Goal: Information Seeking & Learning: Check status

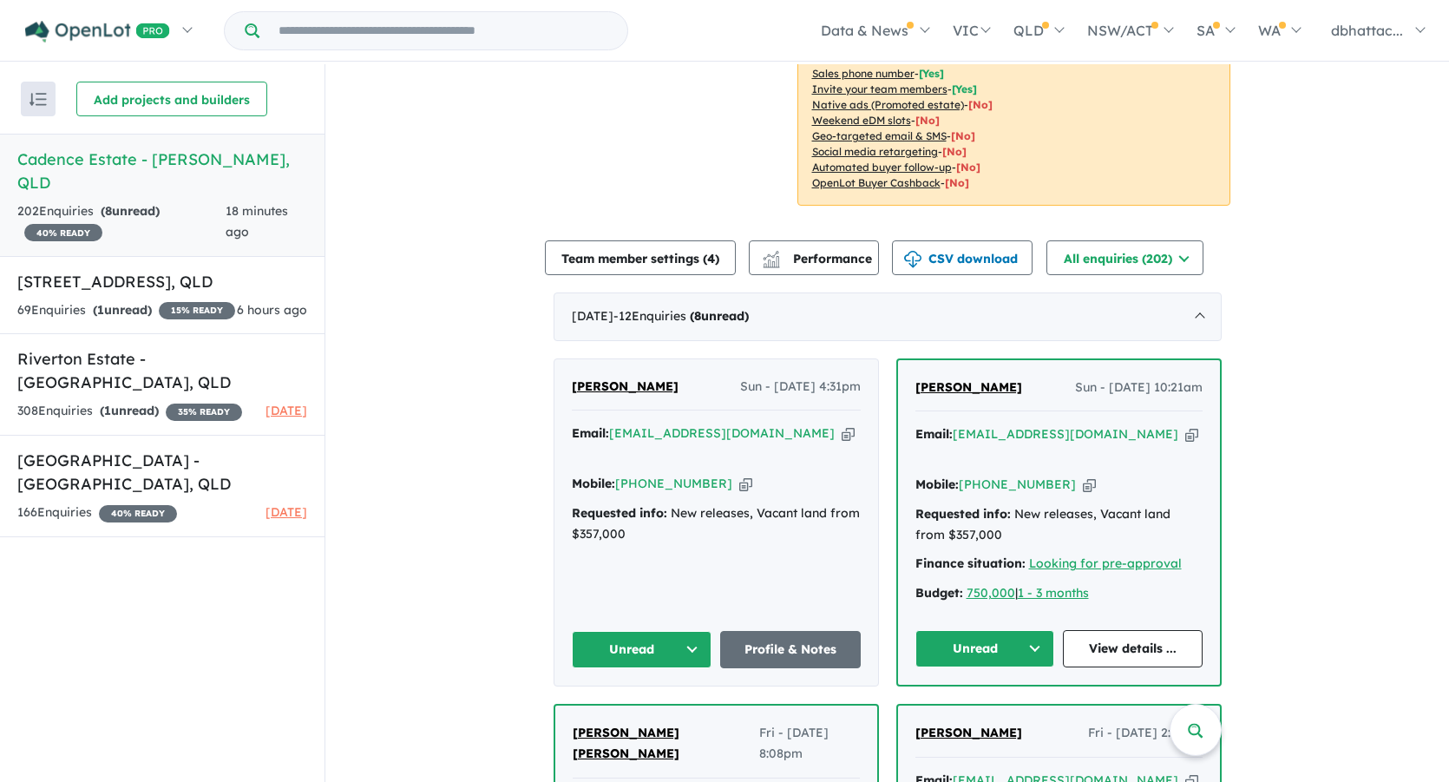
scroll to position [434, 0]
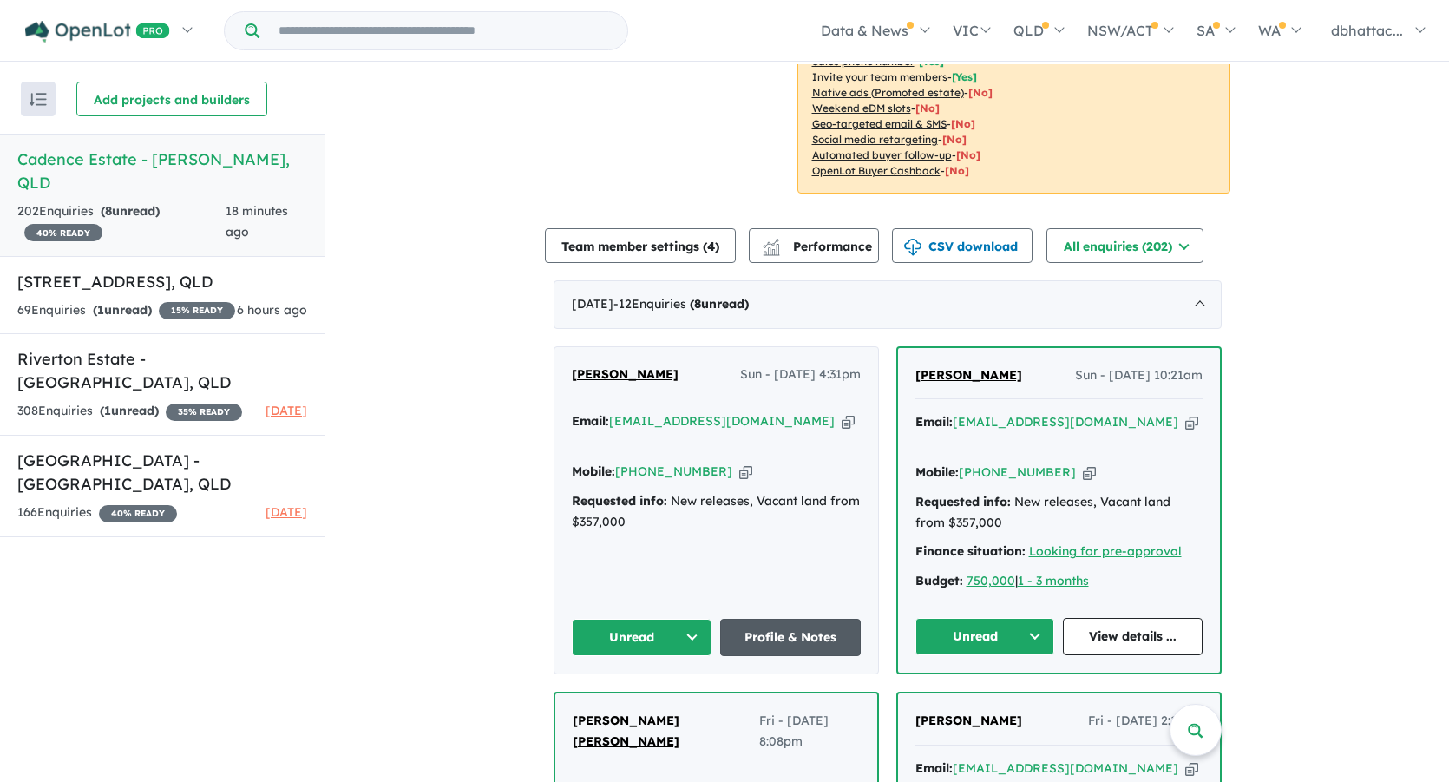
click at [800, 619] on link "Profile & Notes" at bounding box center [790, 637] width 141 height 37
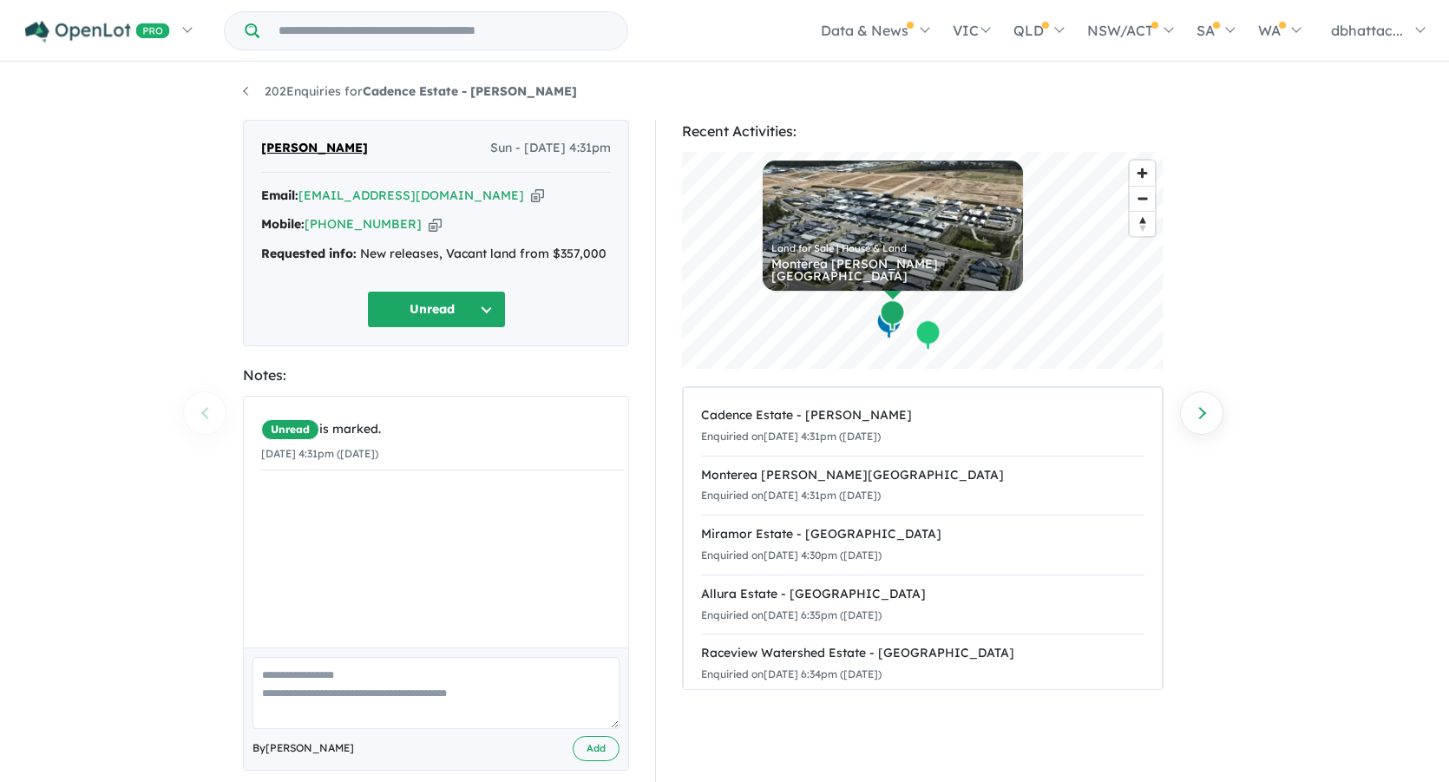
click at [431, 313] on button "Unread" at bounding box center [436, 309] width 139 height 37
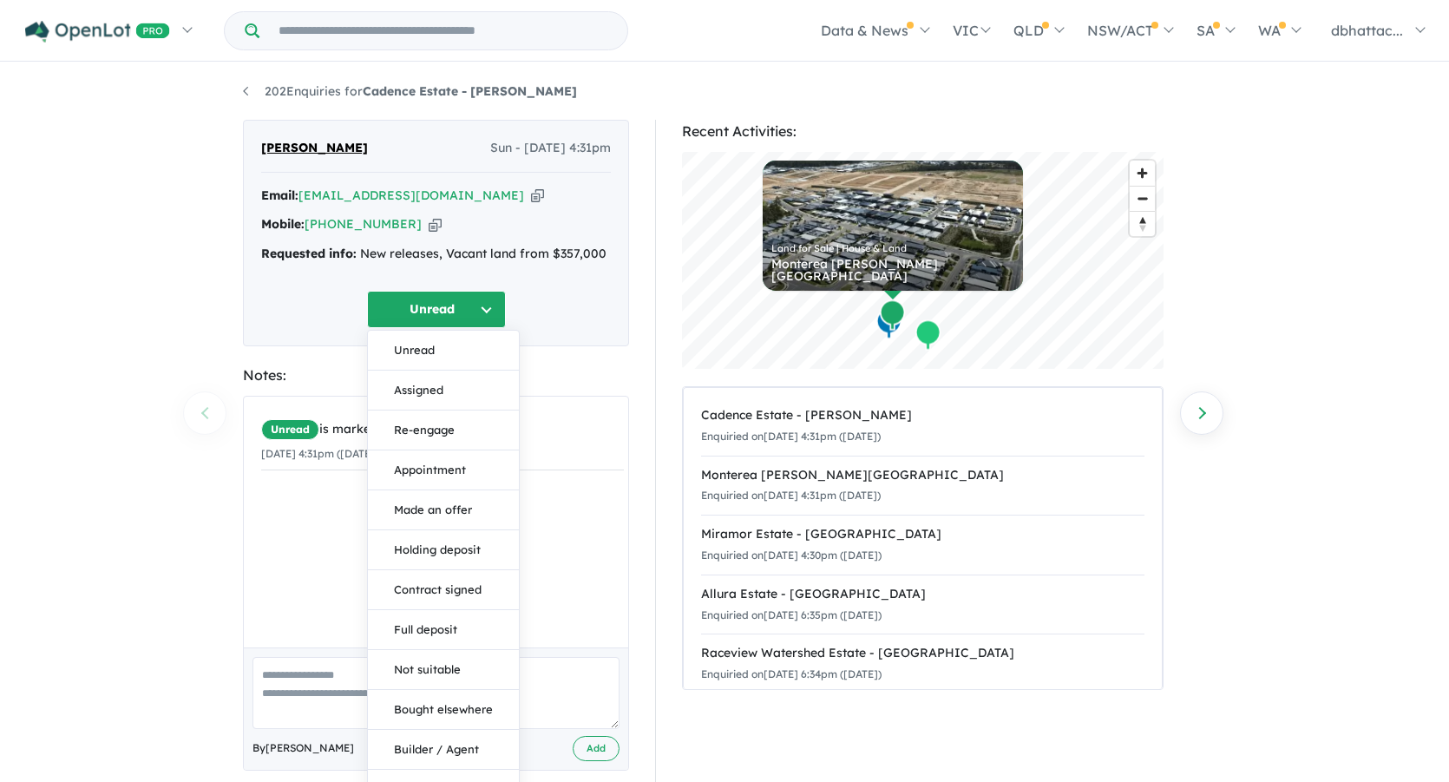
click at [171, 331] on div "202 Enquiries for Cadence Estate - [PERSON_NAME] Previous enquiry Next enquiry …" at bounding box center [724, 424] width 1449 height 720
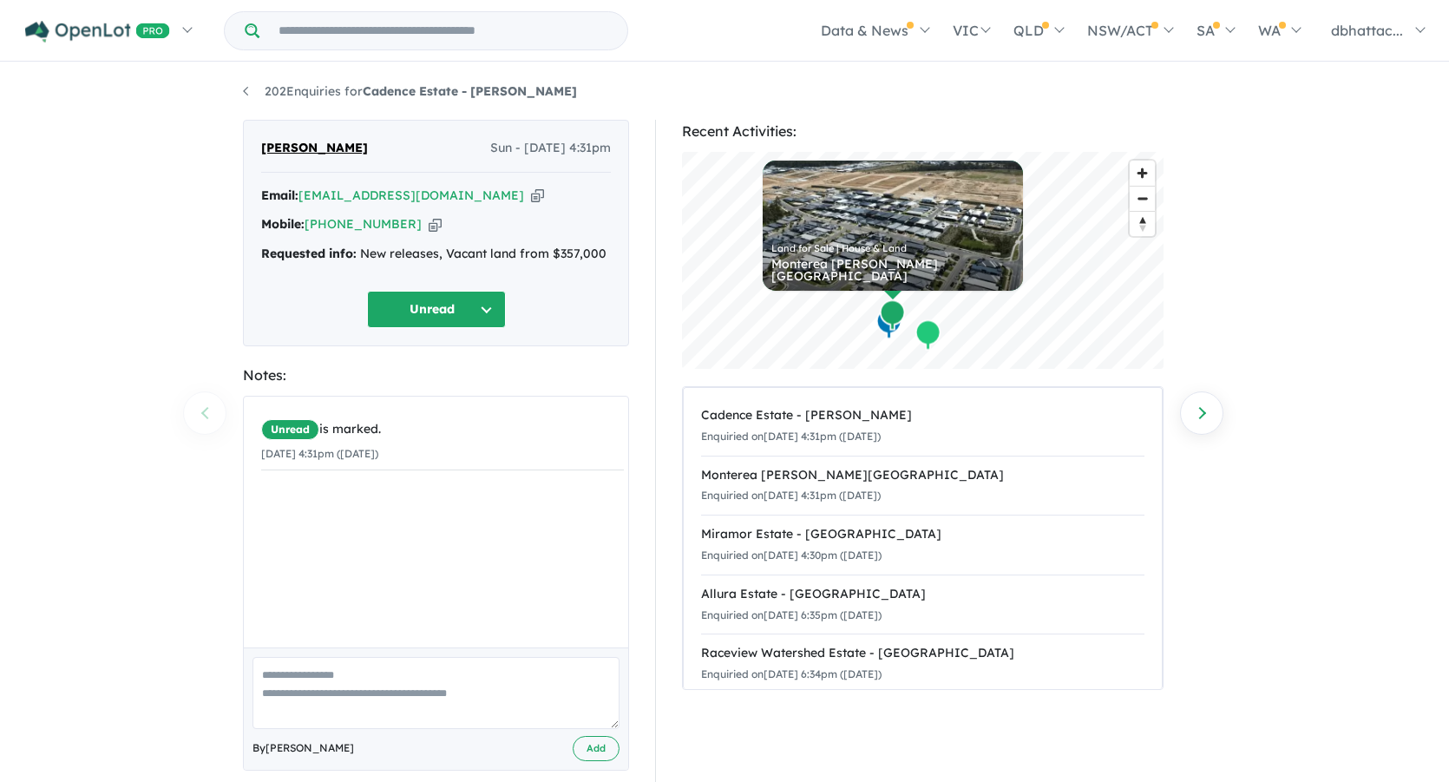
drag, startPoint x: 1164, startPoint y: 480, endPoint x: 1157, endPoint y: 549, distance: 69.8
click at [1157, 549] on div "Recent Activities: © Mapbox © OpenStreetMap Improve this map Land for Sale | Ho…" at bounding box center [930, 463] width 551 height 686
click at [1302, 574] on div "202 Enquiries for Cadence Estate - [PERSON_NAME] Previous enquiry Next enquiry …" at bounding box center [724, 424] width 1449 height 720
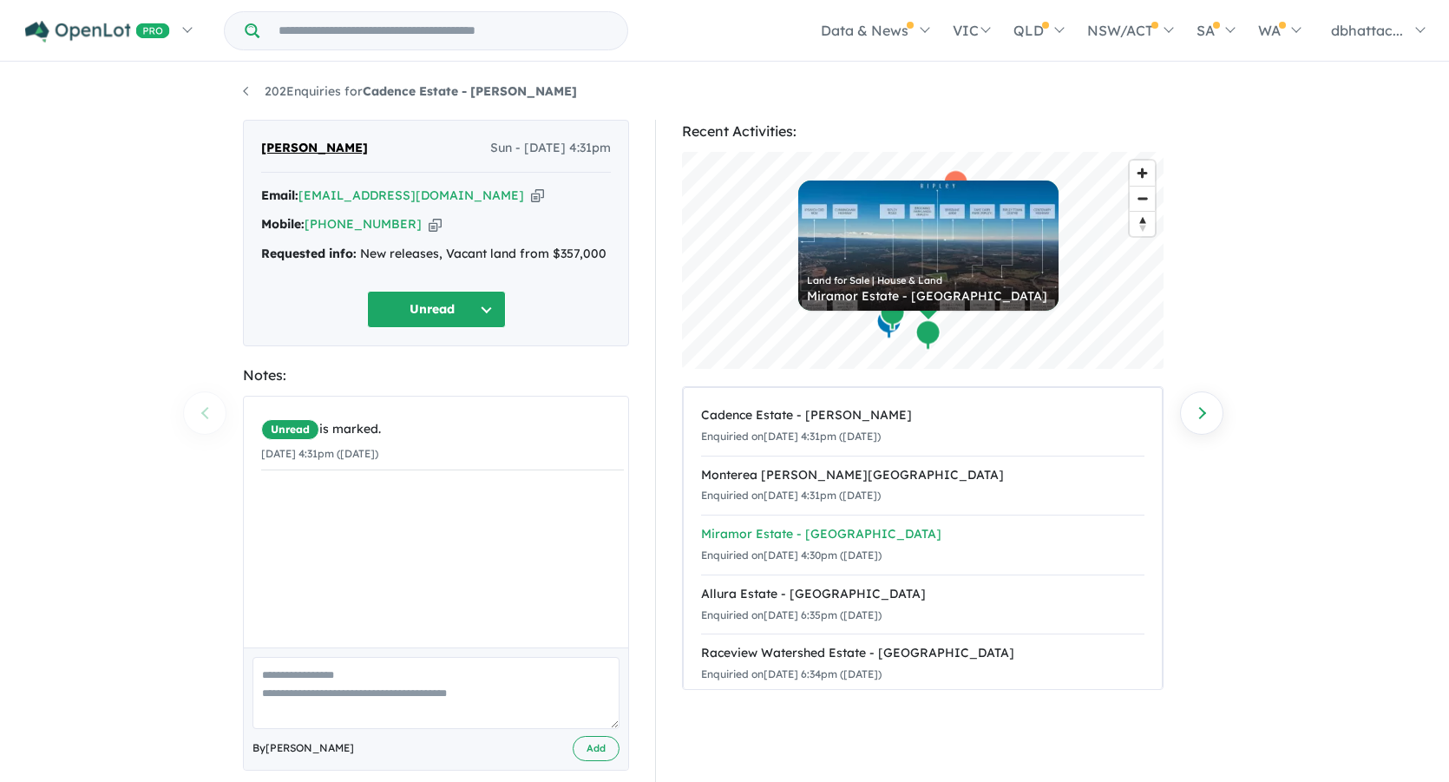
click at [732, 535] on div "Miramor Estate - [GEOGRAPHIC_DATA]" at bounding box center [922, 534] width 443 height 21
